Goal: Transaction & Acquisition: Purchase product/service

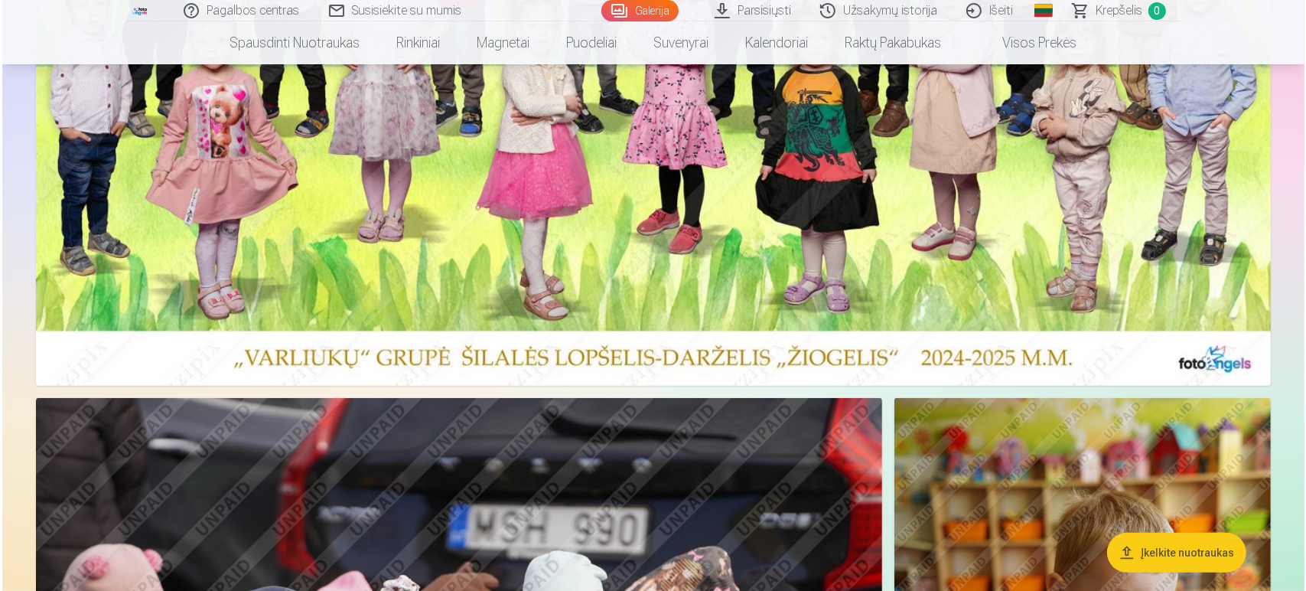
scroll to position [425, 0]
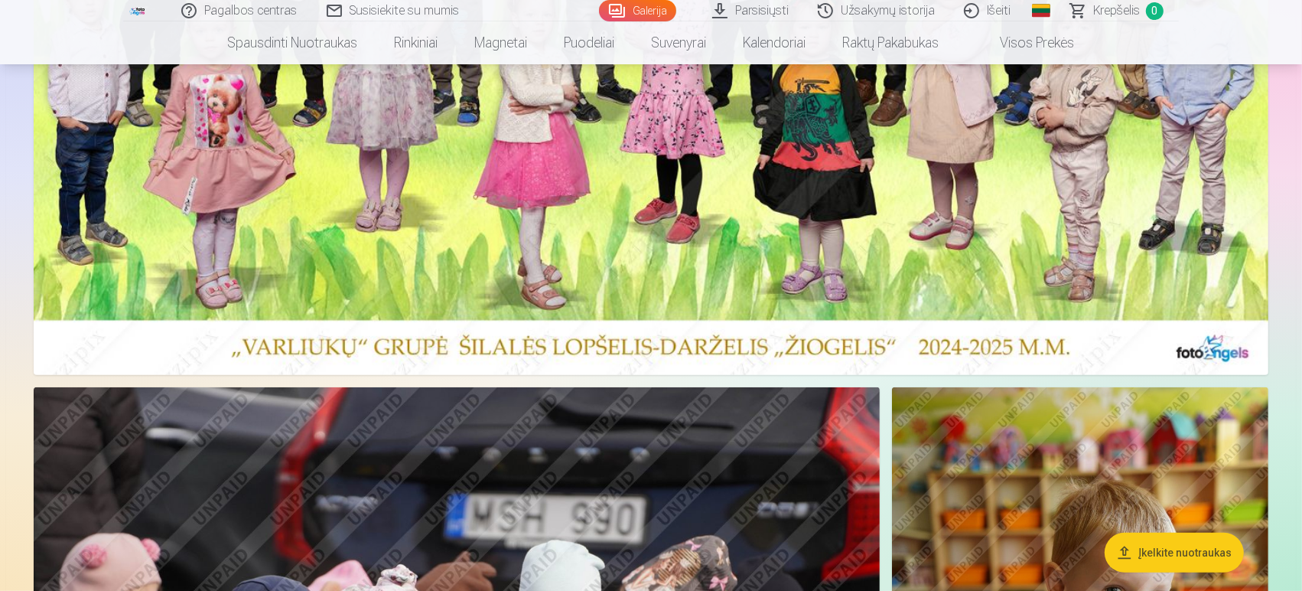
click at [875, 226] on img at bounding box center [651, 59] width 1235 height 631
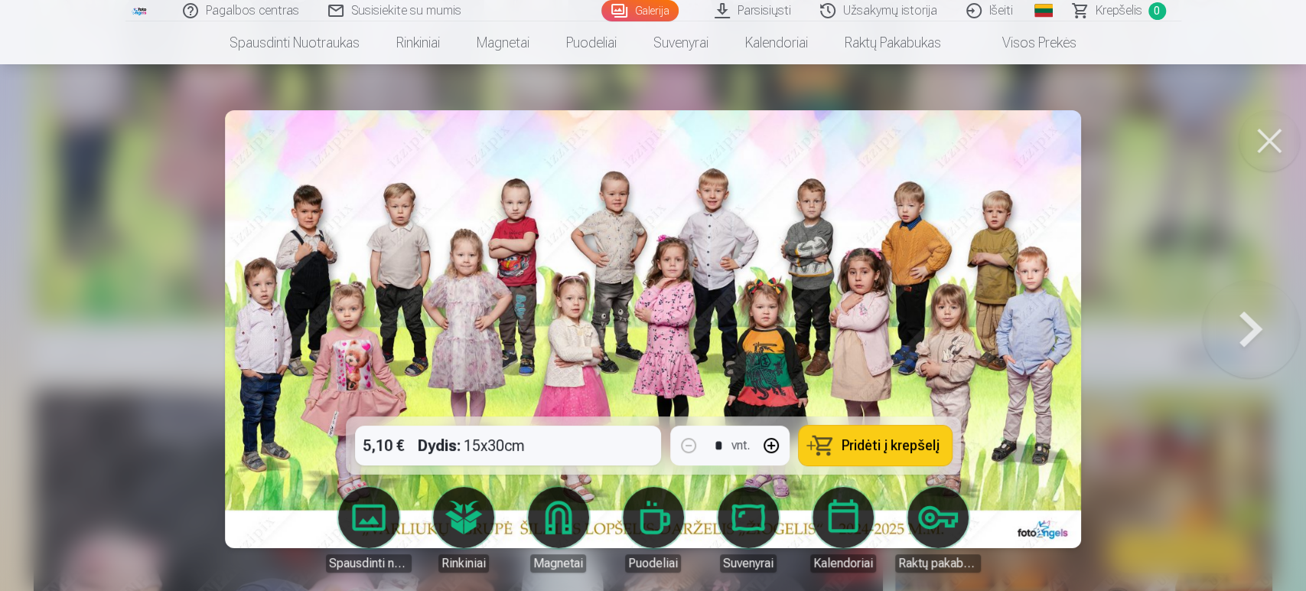
click at [851, 446] on span "Pridėti į krepšelį" at bounding box center [891, 445] width 98 height 14
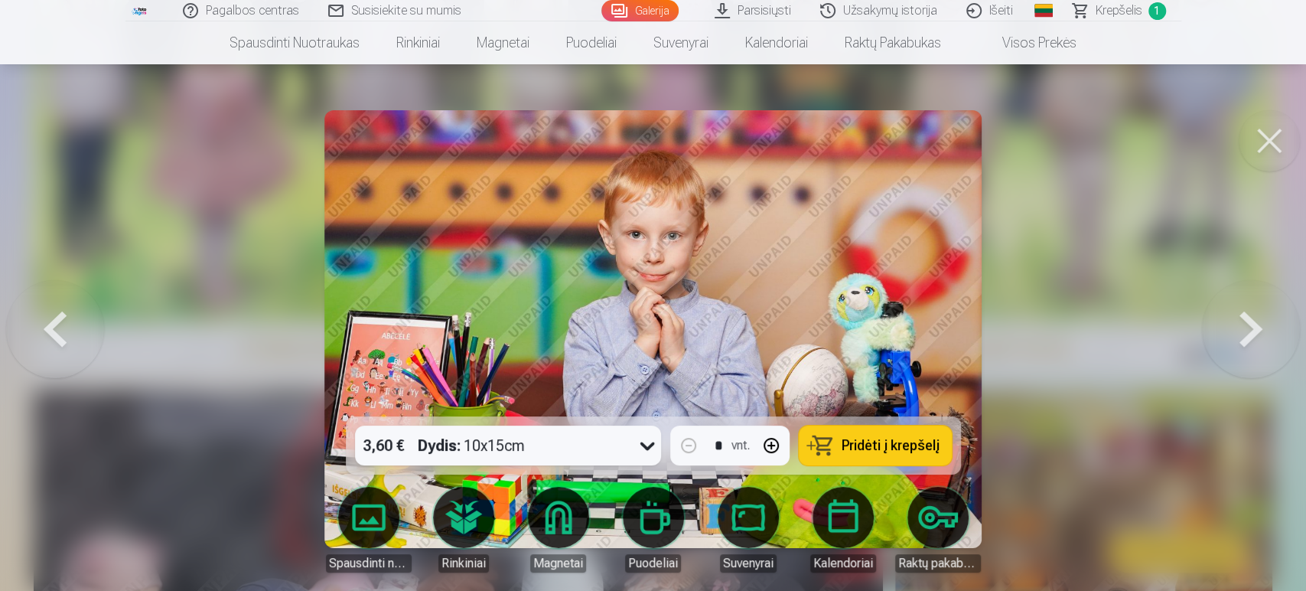
click at [894, 441] on span "Pridėti į krepšelį" at bounding box center [891, 445] width 98 height 14
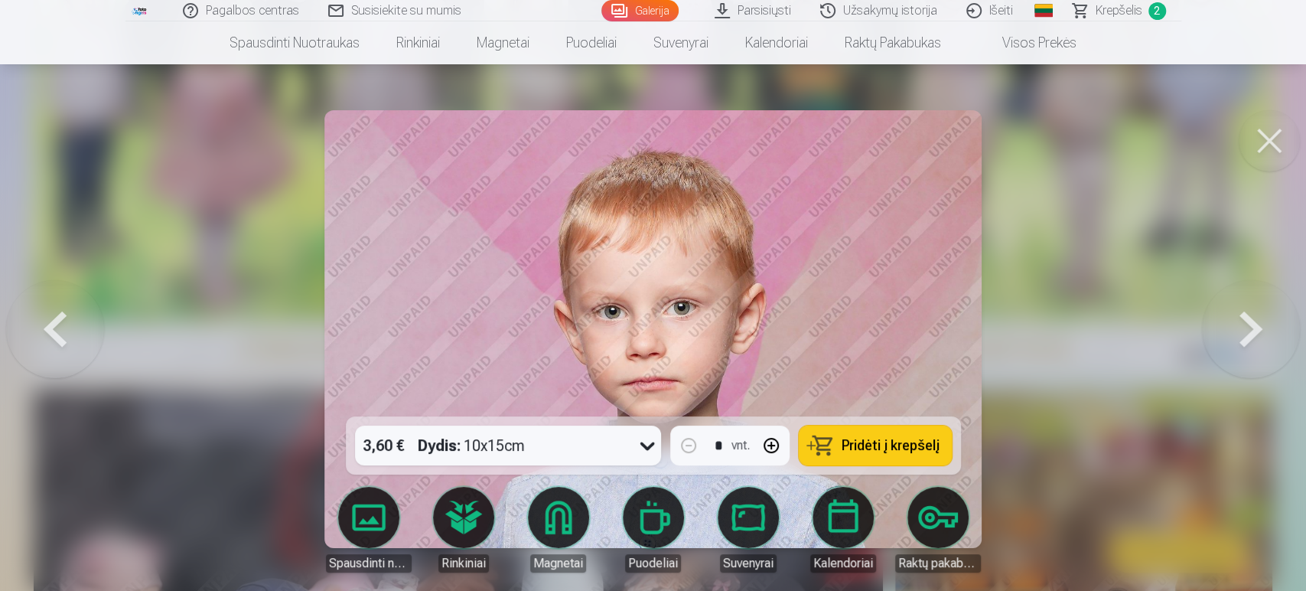
click at [873, 450] on span "Pridėti į krepšelį" at bounding box center [891, 445] width 98 height 14
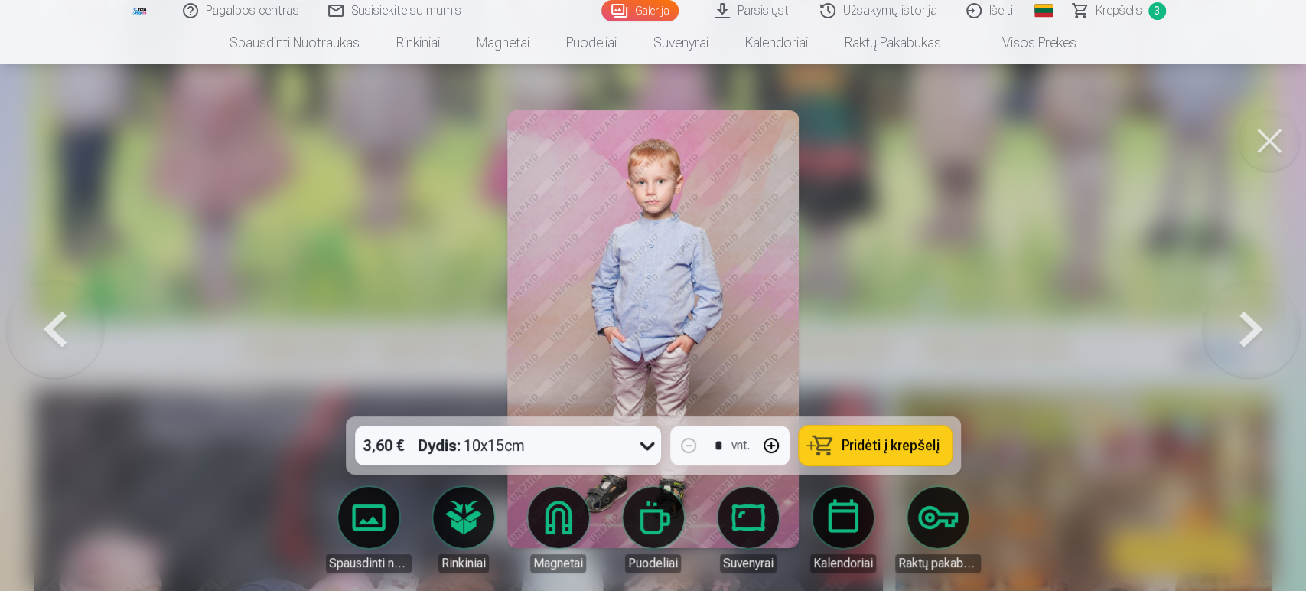
click at [857, 451] on span "Pridėti į krepšelį" at bounding box center [891, 445] width 98 height 14
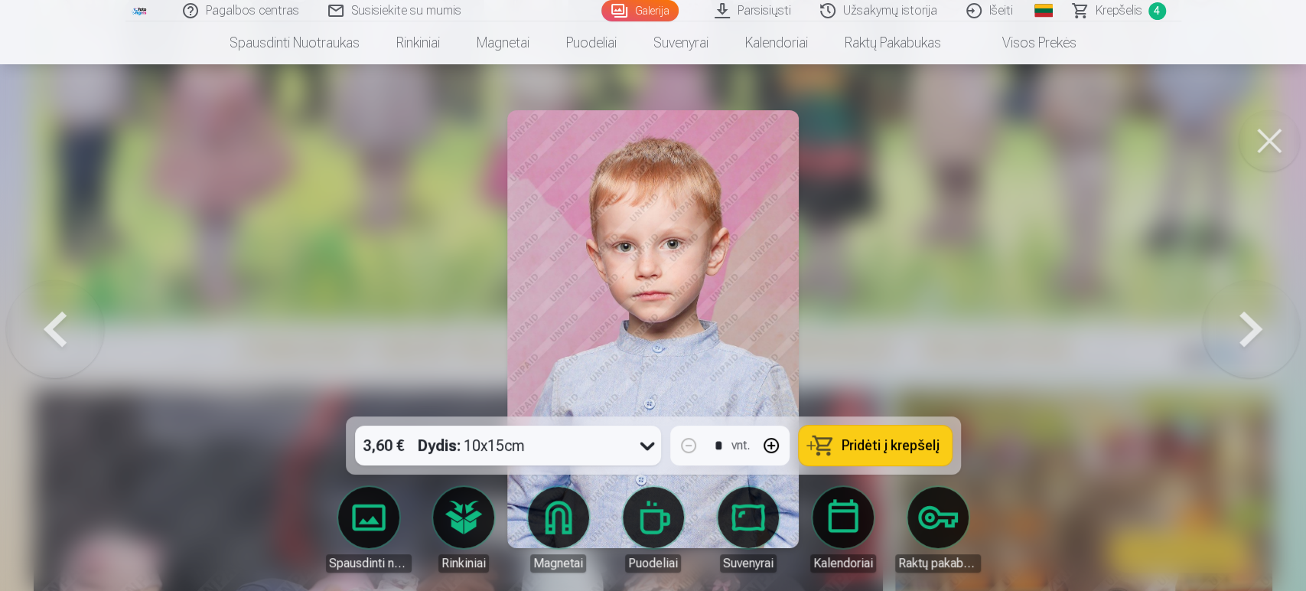
click at [865, 445] on span "Pridėti į krepšelį" at bounding box center [891, 445] width 98 height 14
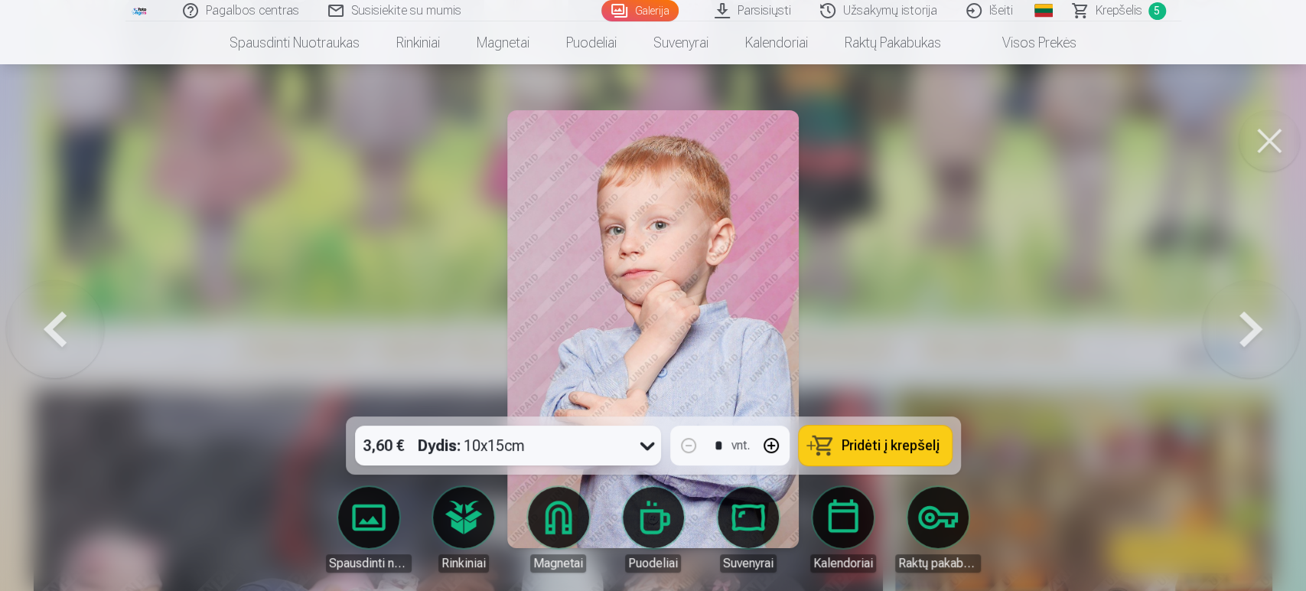
click at [875, 451] on span "Pridėti į krepšelį" at bounding box center [891, 445] width 98 height 14
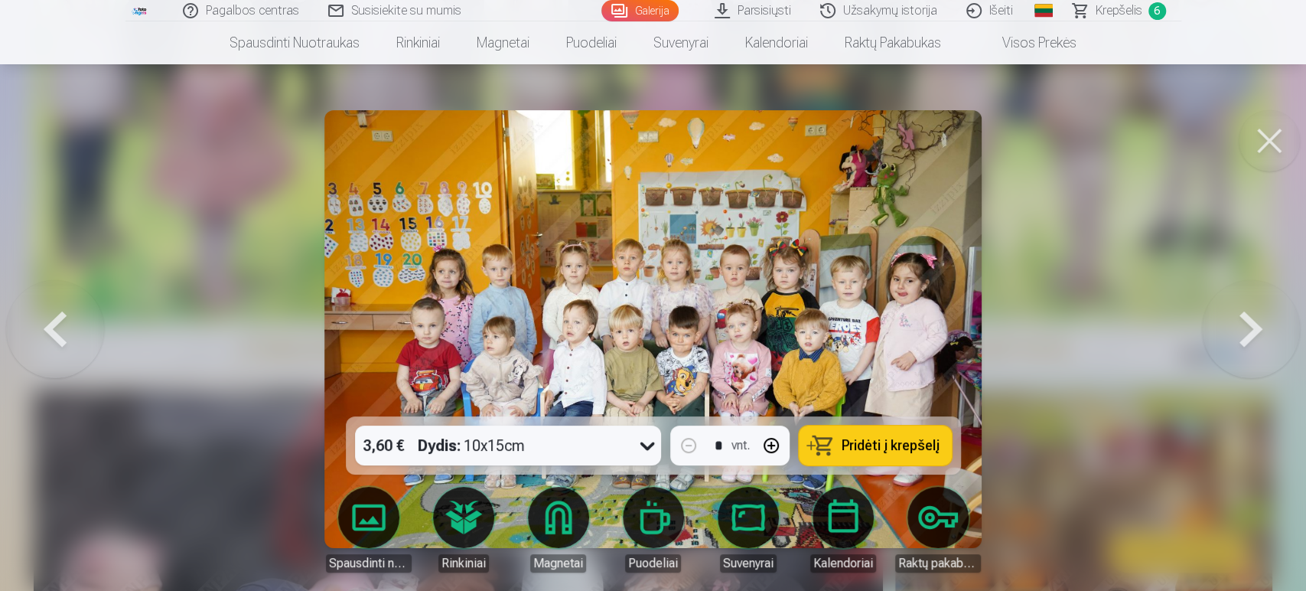
click at [880, 451] on span "Pridėti į krepšelį" at bounding box center [891, 445] width 98 height 14
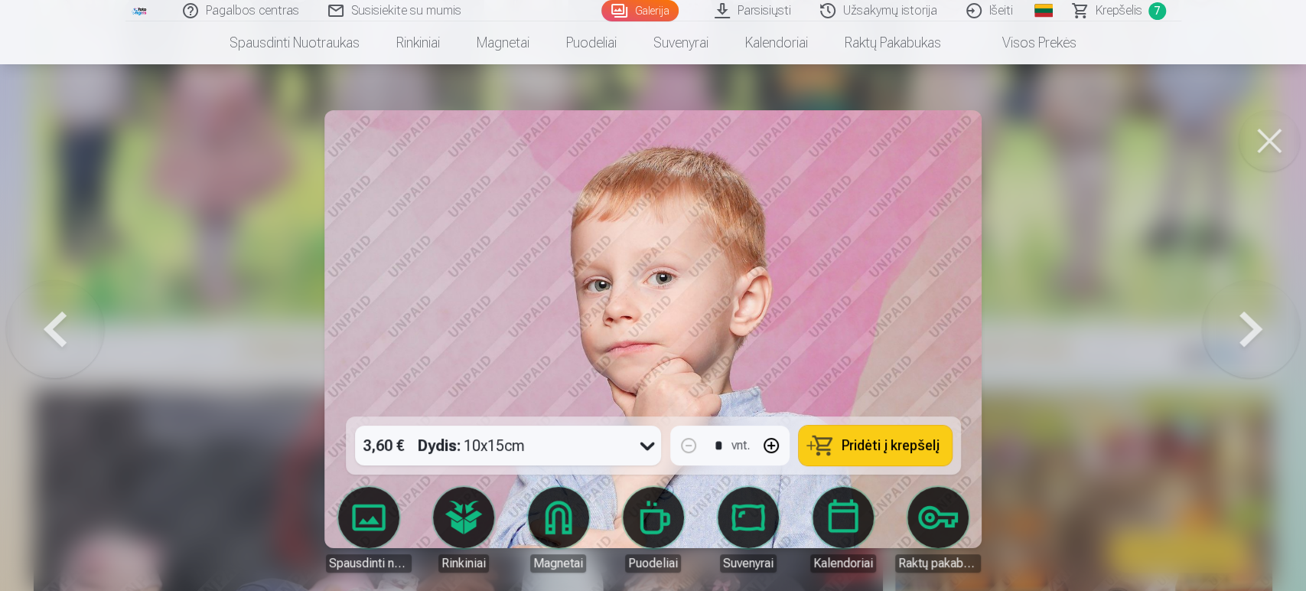
click at [881, 443] on span "Pridėti į krepšelį" at bounding box center [891, 445] width 98 height 14
click at [1114, 8] on span "Krepšelis" at bounding box center [1119, 11] width 47 height 18
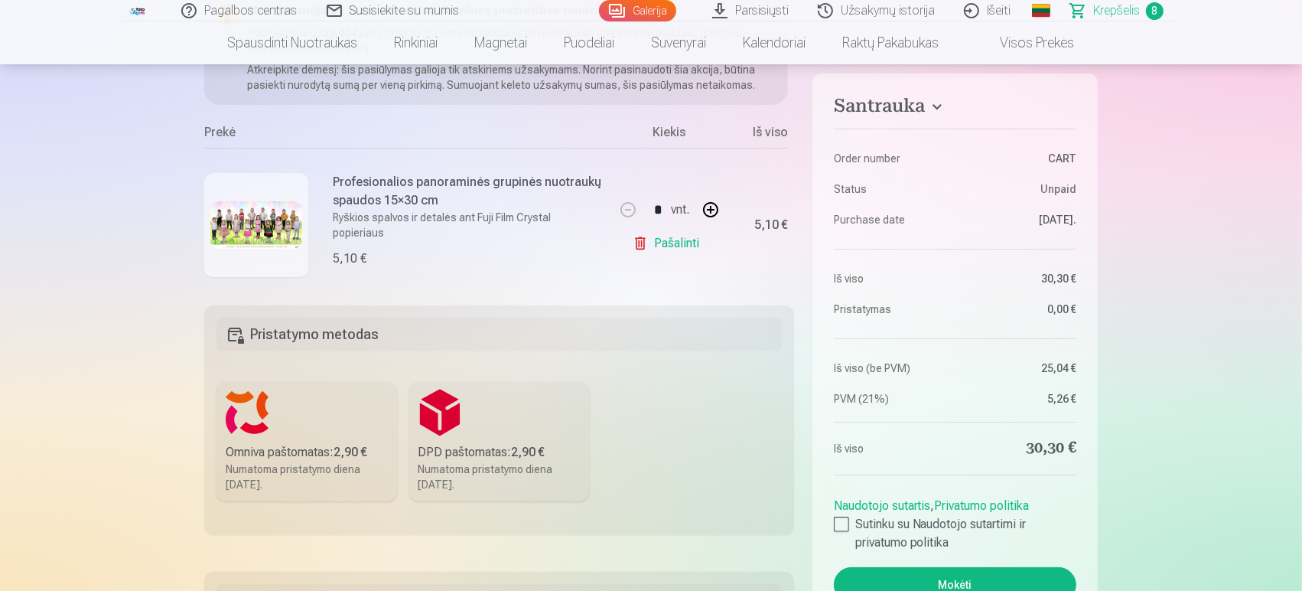
scroll to position [255, 0]
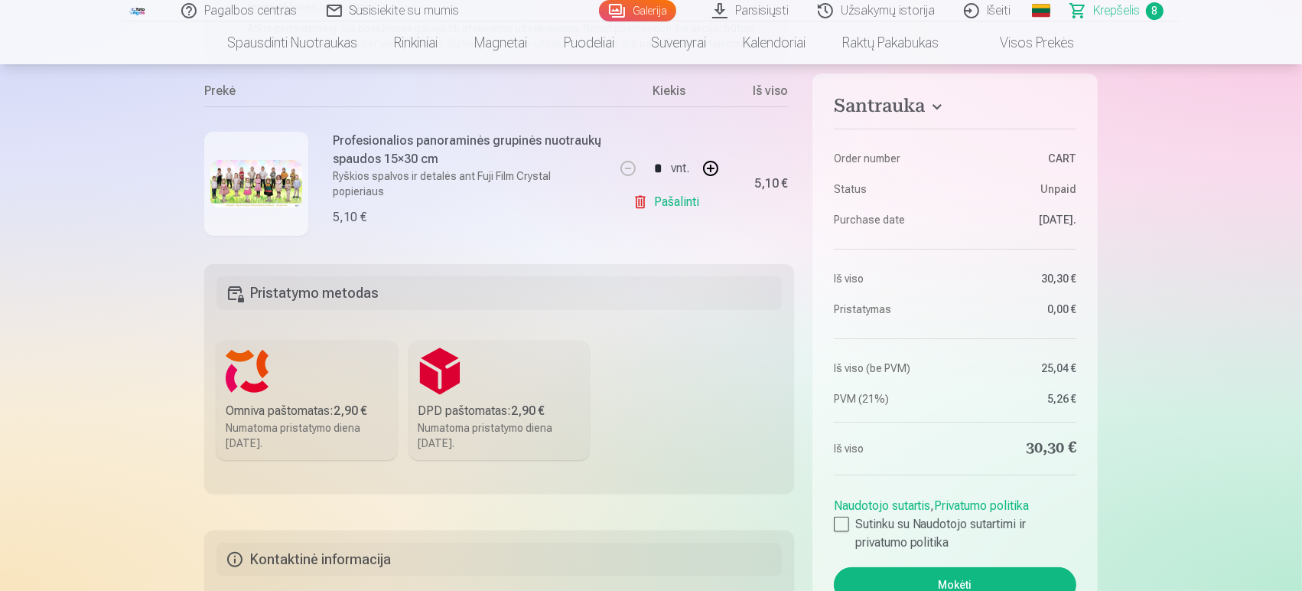
drag, startPoint x: 256, startPoint y: 421, endPoint x: 265, endPoint y: 412, distance: 12.5
click at [257, 419] on label "Omniva paštomatas : 2,90 € Numatoma pristatymo diena [DATE]." at bounding box center [307, 399] width 181 height 119
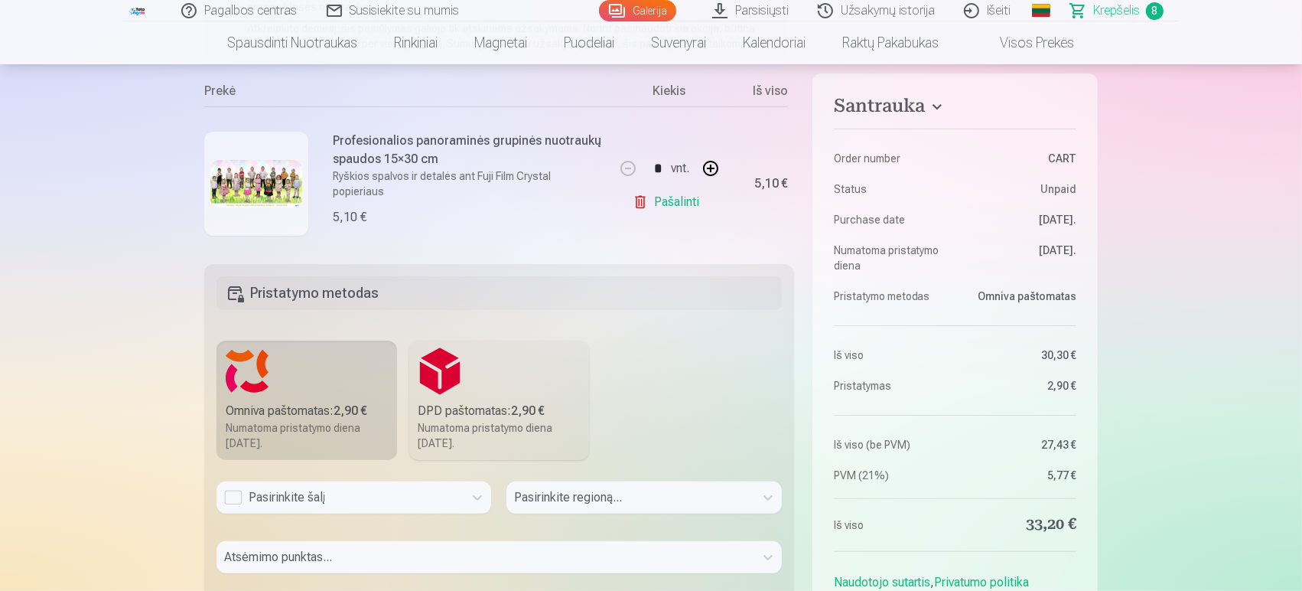
click at [312, 498] on div "Pasirinkite šalį" at bounding box center [354, 497] width 275 height 32
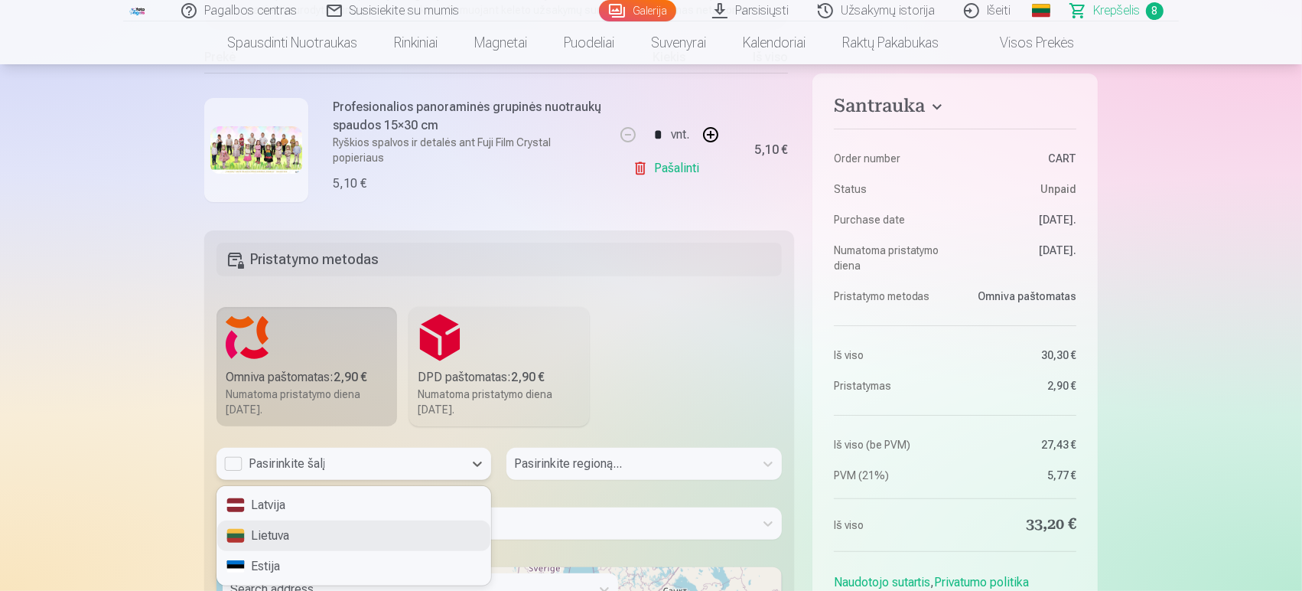
click at [306, 534] on div "Lietuva" at bounding box center [353, 535] width 273 height 31
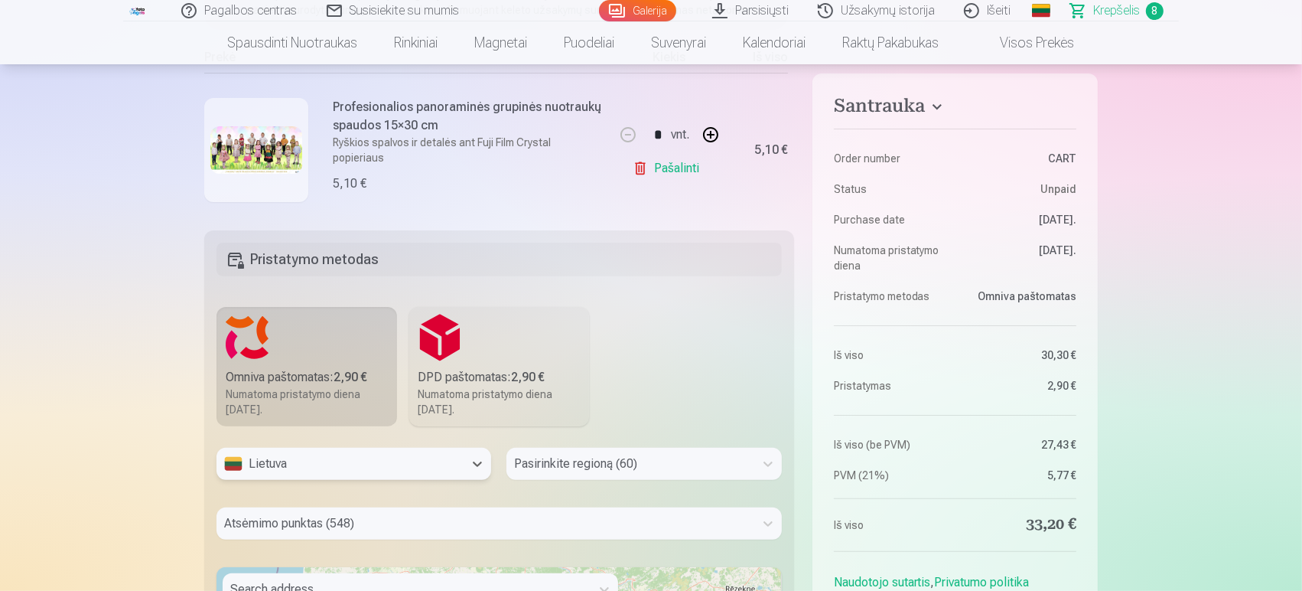
click at [565, 464] on div "Pasirinkite regioną (60)" at bounding box center [644, 464] width 275 height 32
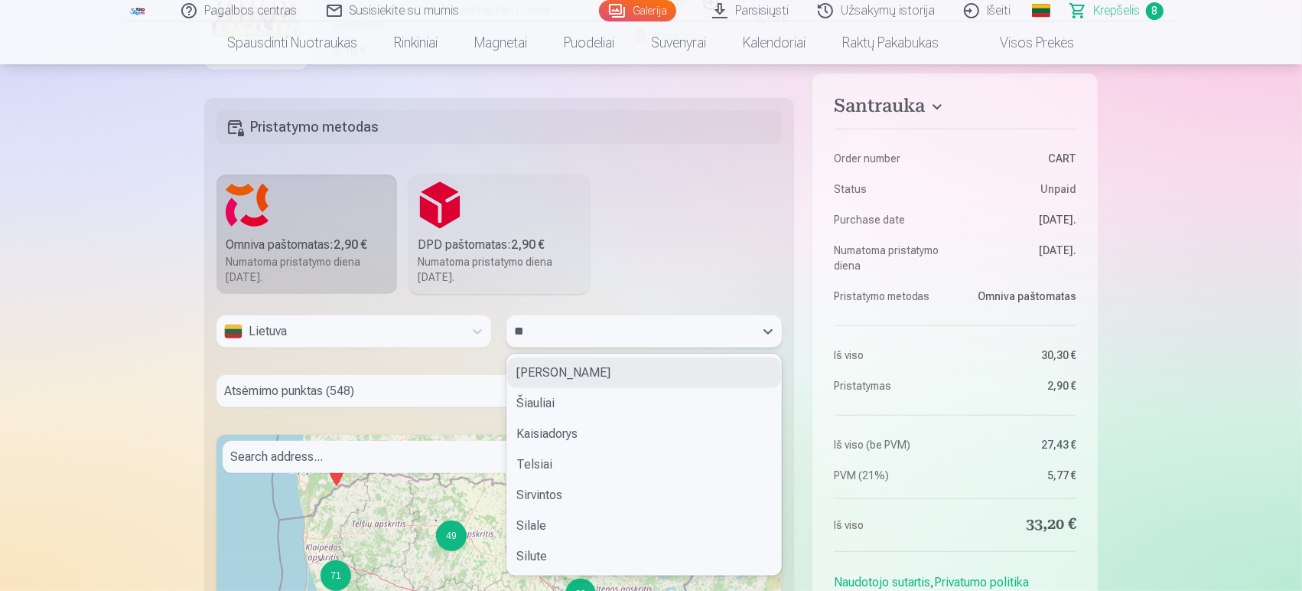
scroll to position [0, 0]
type input "***"
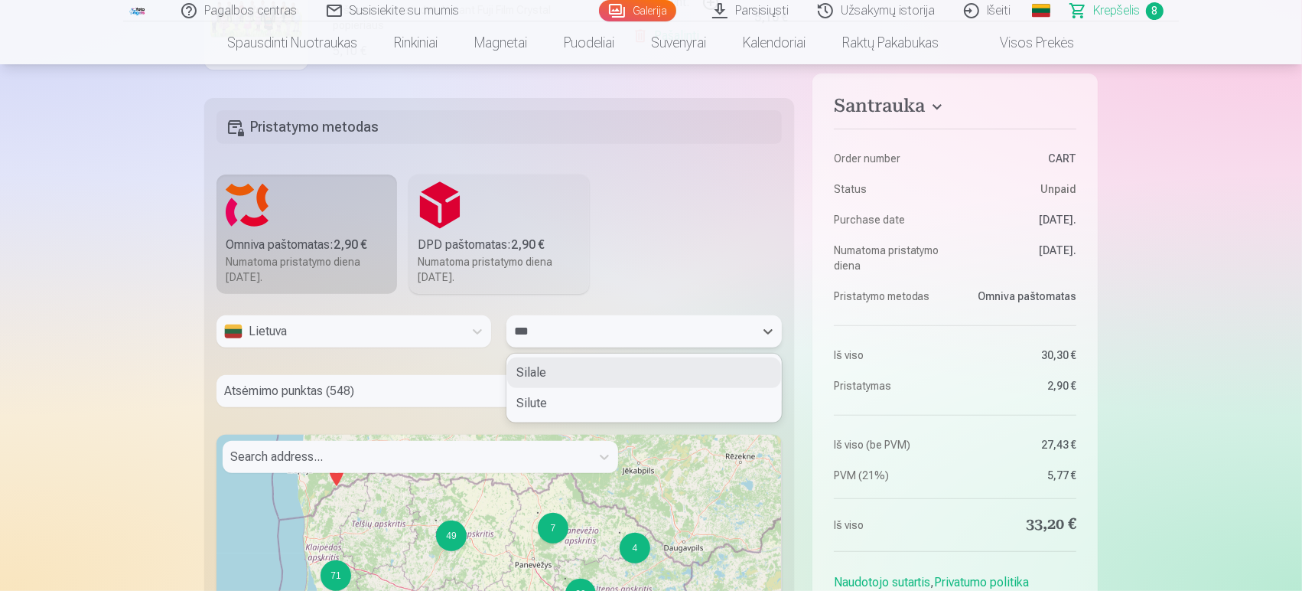
click at [537, 370] on div "Silale" at bounding box center [643, 372] width 273 height 31
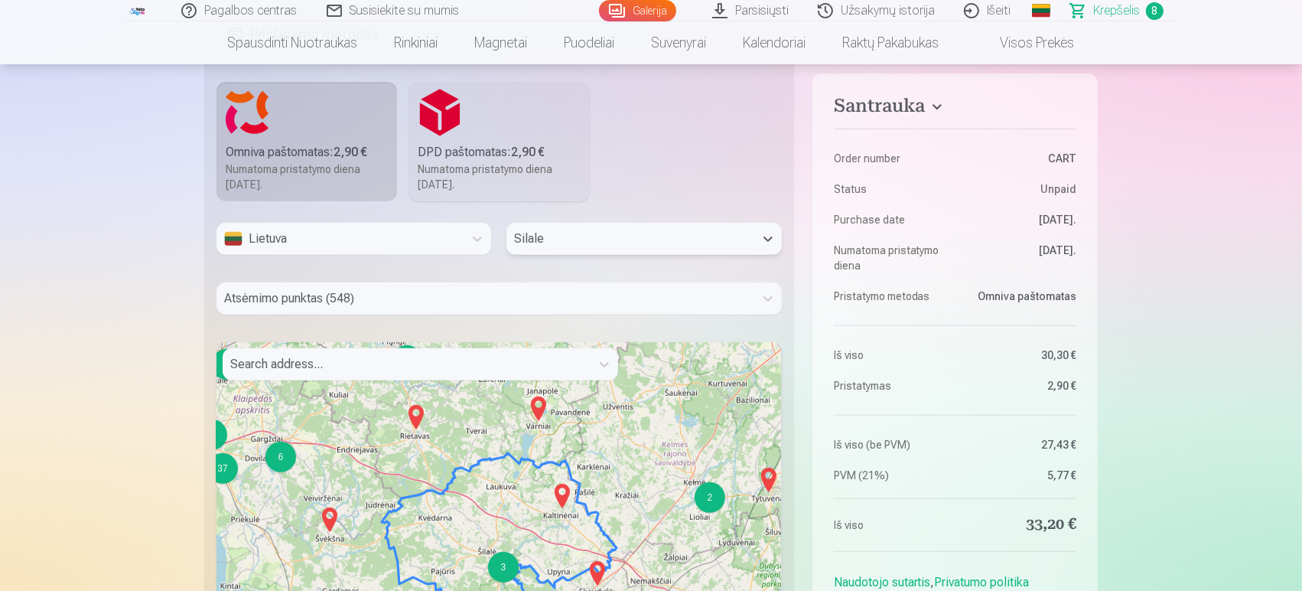
scroll to position [676, 0]
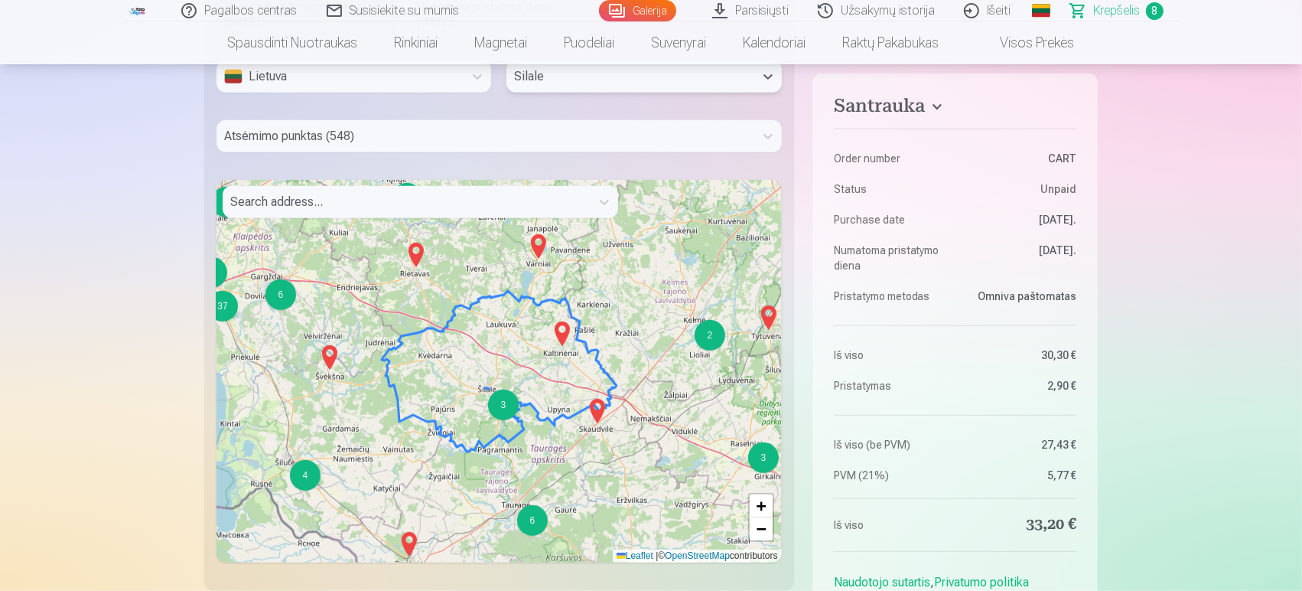
click at [507, 406] on div "3" at bounding box center [503, 404] width 31 height 31
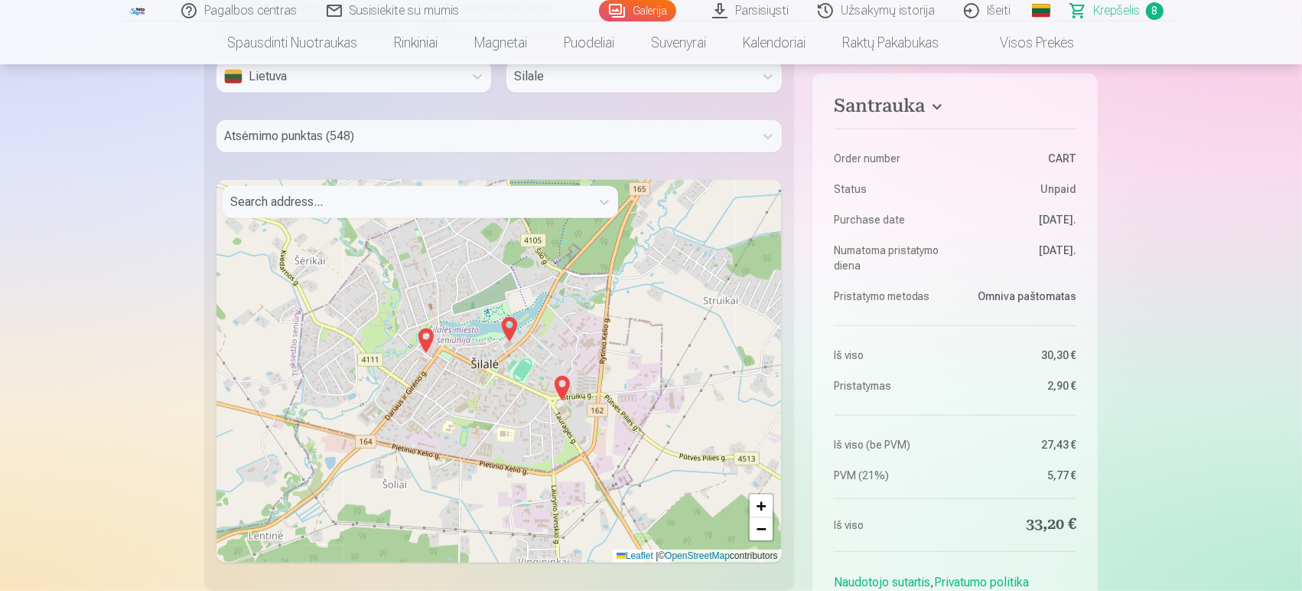
click at [424, 341] on img at bounding box center [426, 340] width 24 height 37
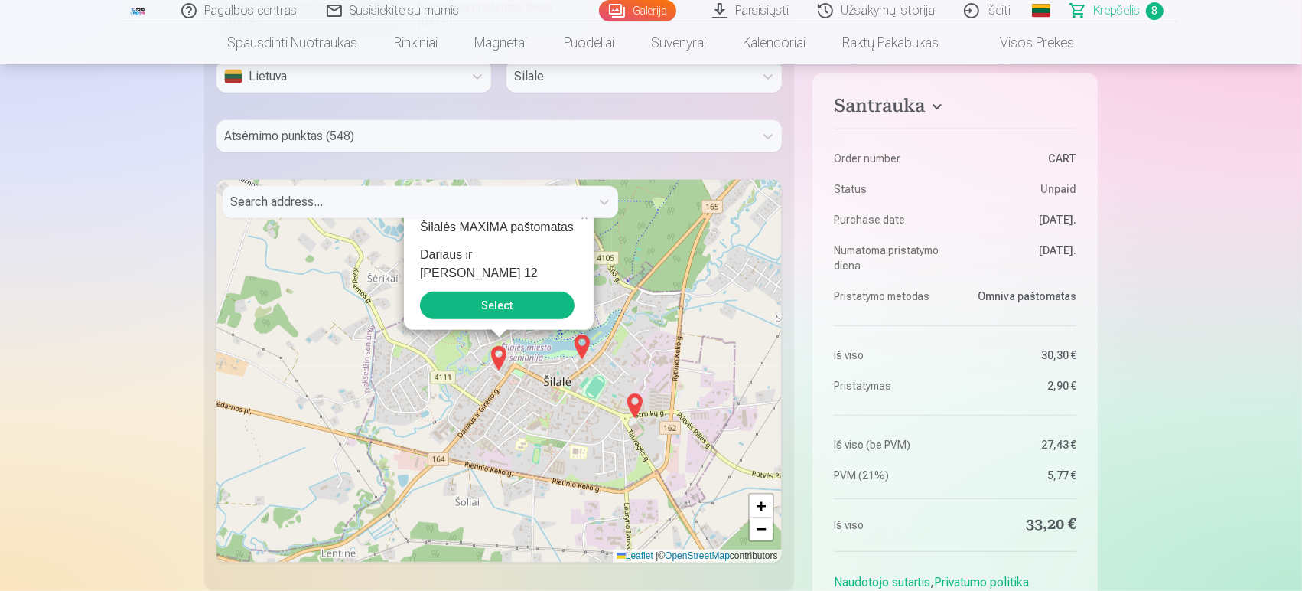
click at [484, 305] on button "Select" at bounding box center [497, 306] width 155 height 28
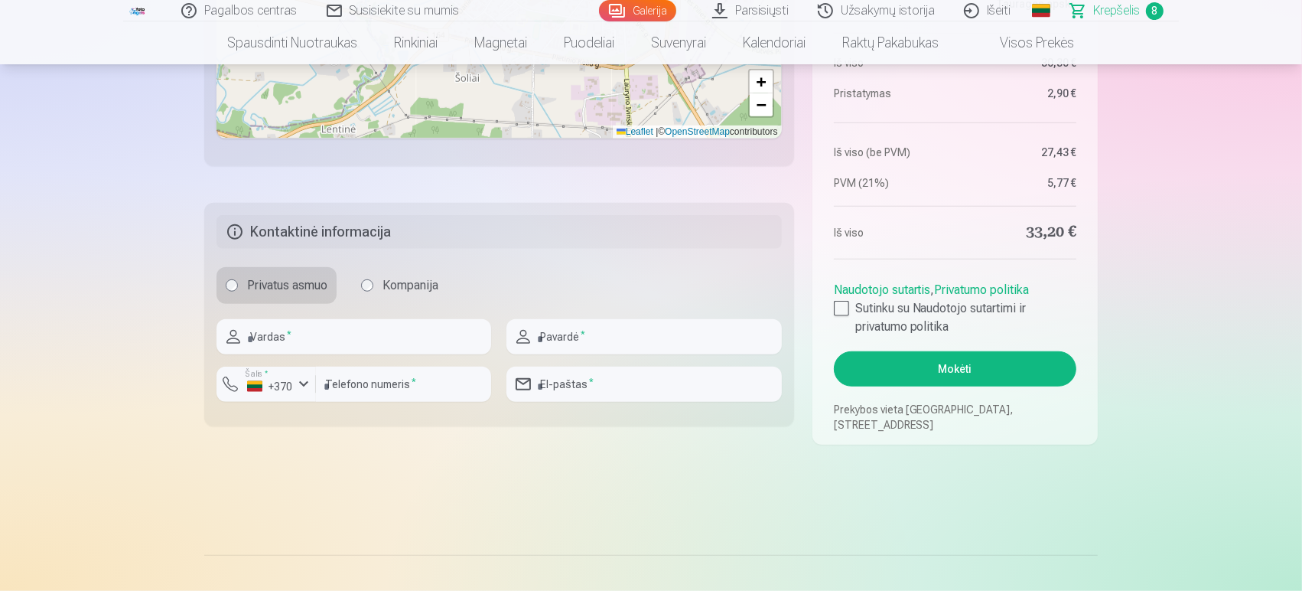
scroll to position [1101, 0]
click at [337, 333] on input "text" at bounding box center [354, 335] width 275 height 35
type input "******"
type input "**********"
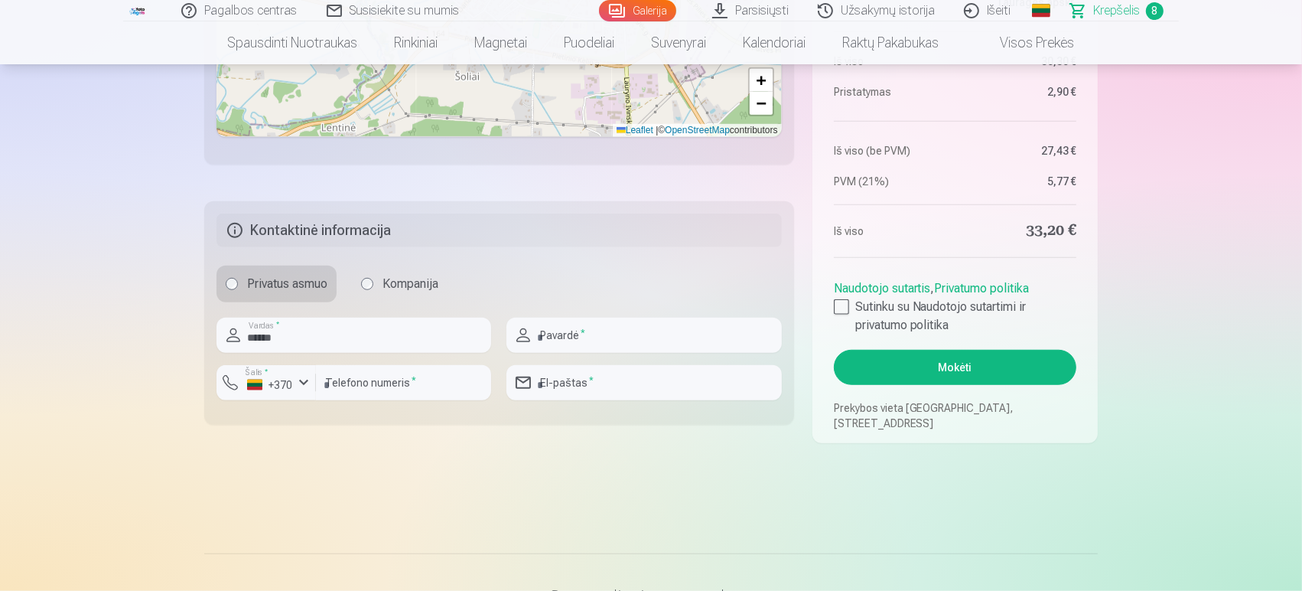
type input "*********"
type input "**********"
click at [844, 301] on div at bounding box center [841, 306] width 15 height 15
click at [926, 370] on button "Mokėti" at bounding box center [955, 367] width 243 height 35
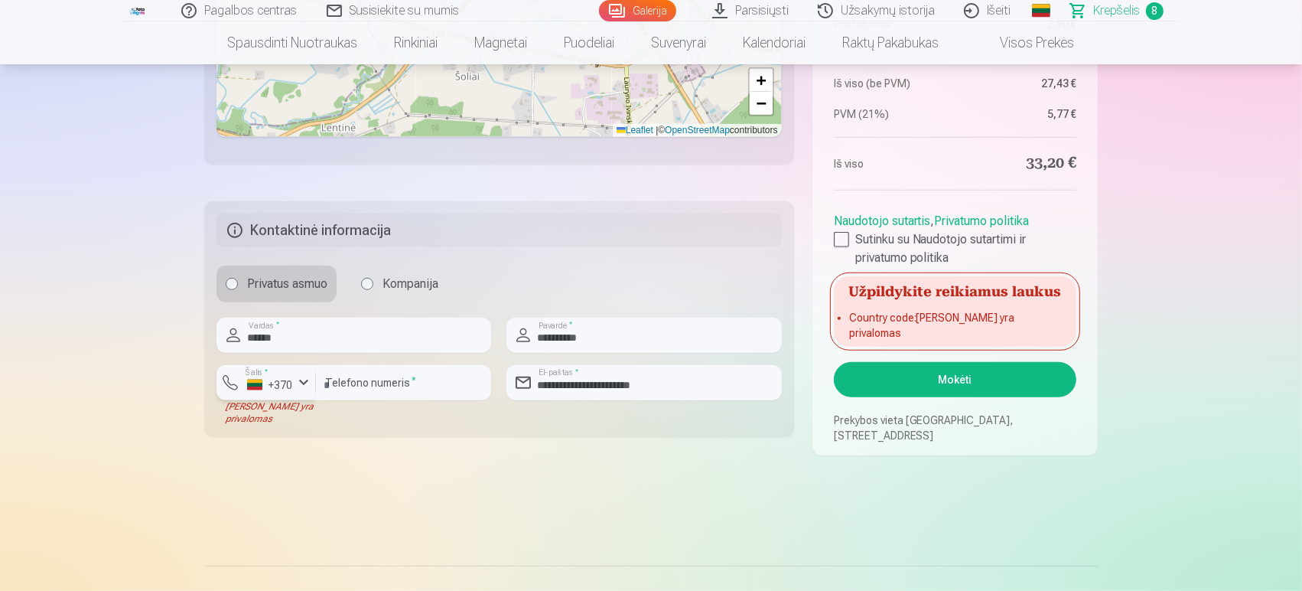
click at [282, 387] on div "+370" at bounding box center [270, 384] width 46 height 15
click at [274, 421] on div "+370" at bounding box center [274, 418] width 31 height 18
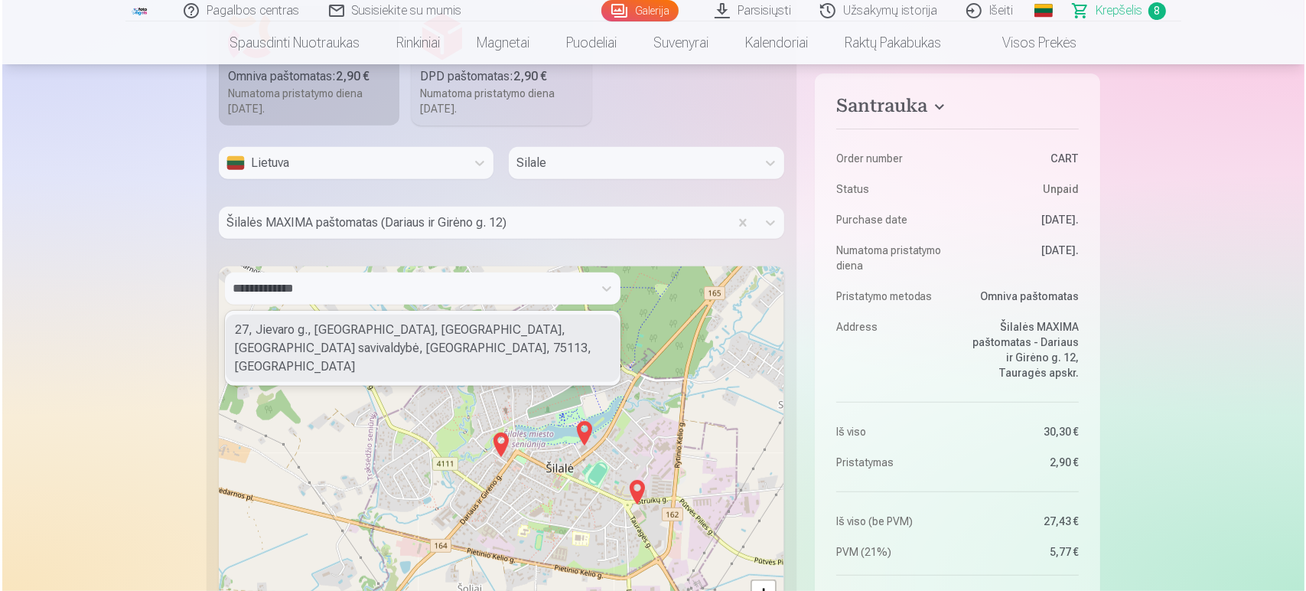
scroll to position [1016, 0]
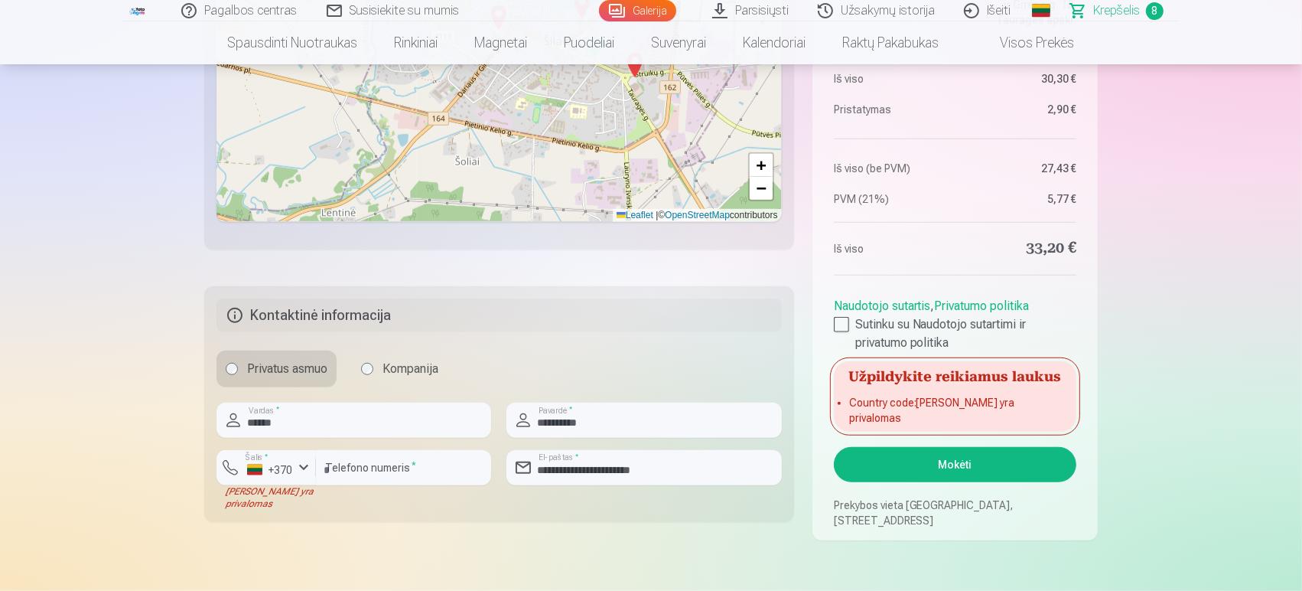
click at [949, 470] on button "Mokėti" at bounding box center [955, 464] width 243 height 35
